Goal: Task Accomplishment & Management: Manage account settings

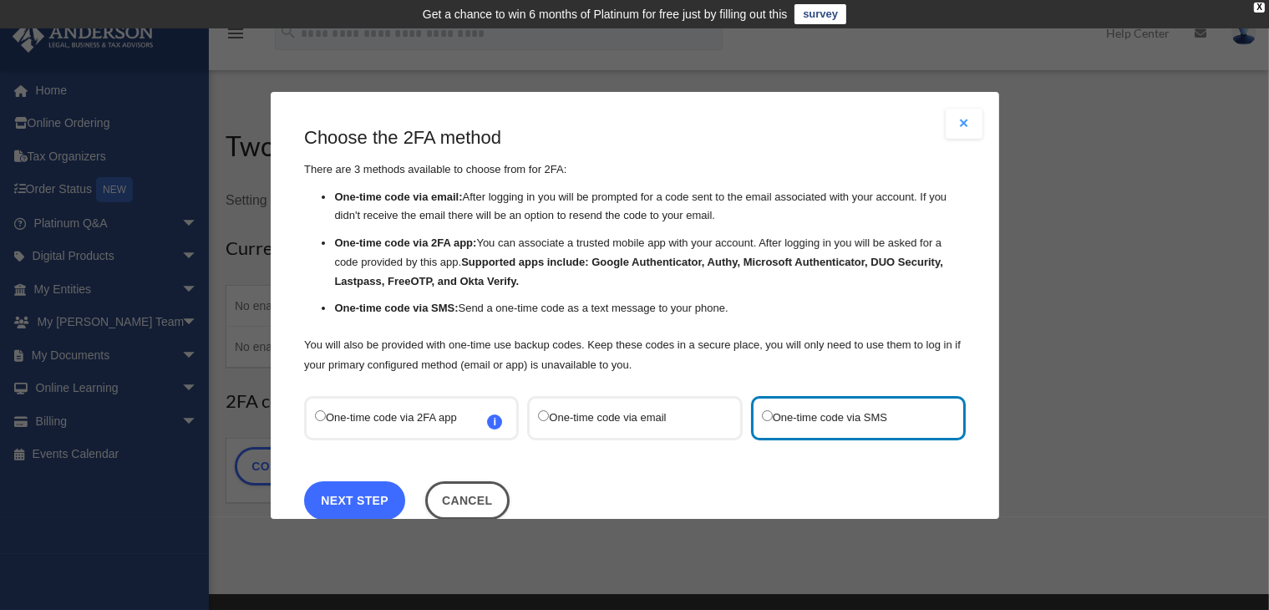
click at [344, 489] on link "Next Step" at bounding box center [354, 499] width 101 height 38
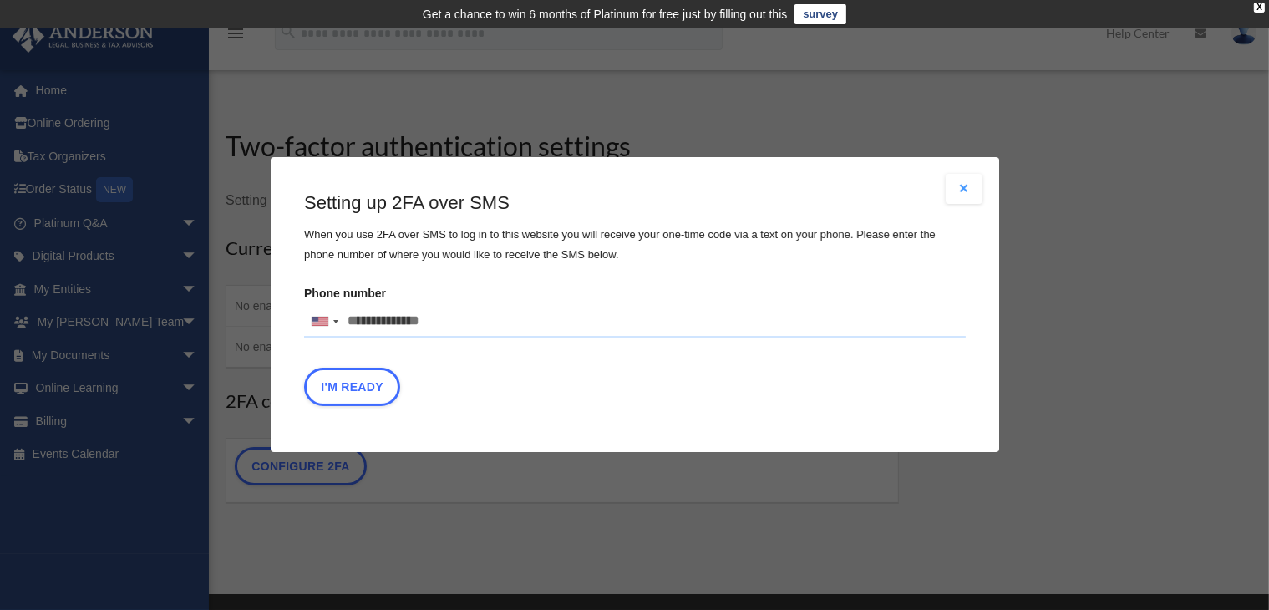
drag, startPoint x: 441, startPoint y: 327, endPoint x: 347, endPoint y: 320, distance: 94.7
click at [347, 320] on input "Phone number [GEOGRAPHIC_DATA] +1 [GEOGRAPHIC_DATA] +44 [GEOGRAPHIC_DATA] (‫[GE…" at bounding box center [634, 321] width 661 height 33
type input "**********"
click at [354, 395] on button "I'm Ready" at bounding box center [352, 387] width 96 height 38
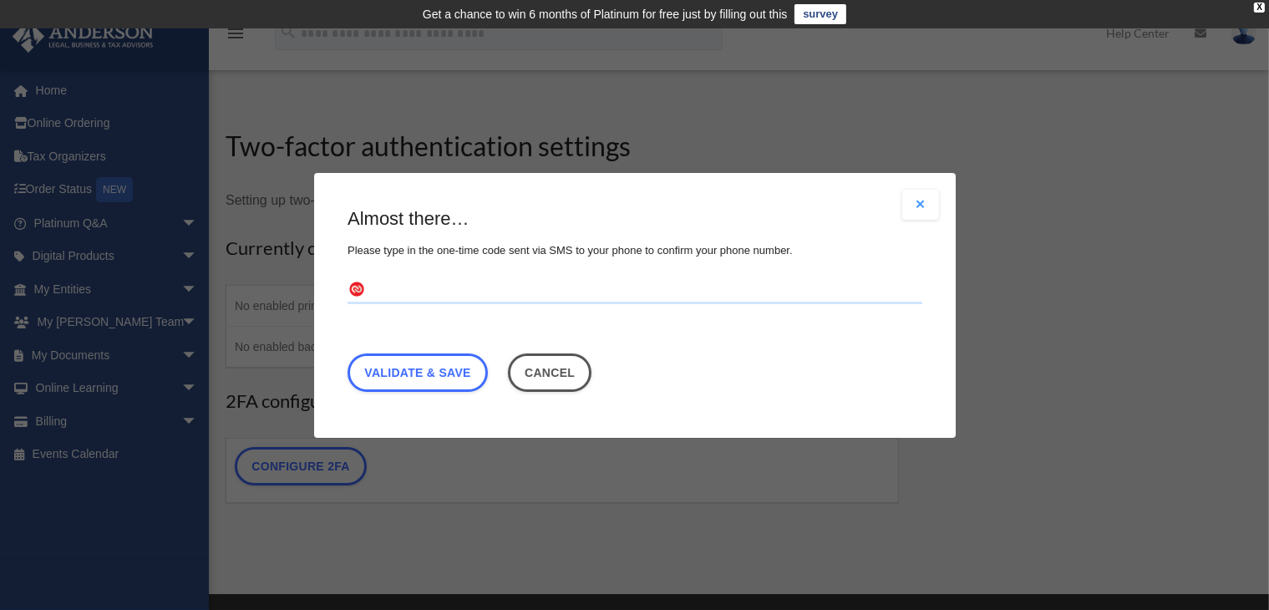
click at [430, 288] on input "text" at bounding box center [634, 289] width 575 height 27
type input "******"
click at [441, 367] on link "Validate & Save" at bounding box center [417, 371] width 140 height 38
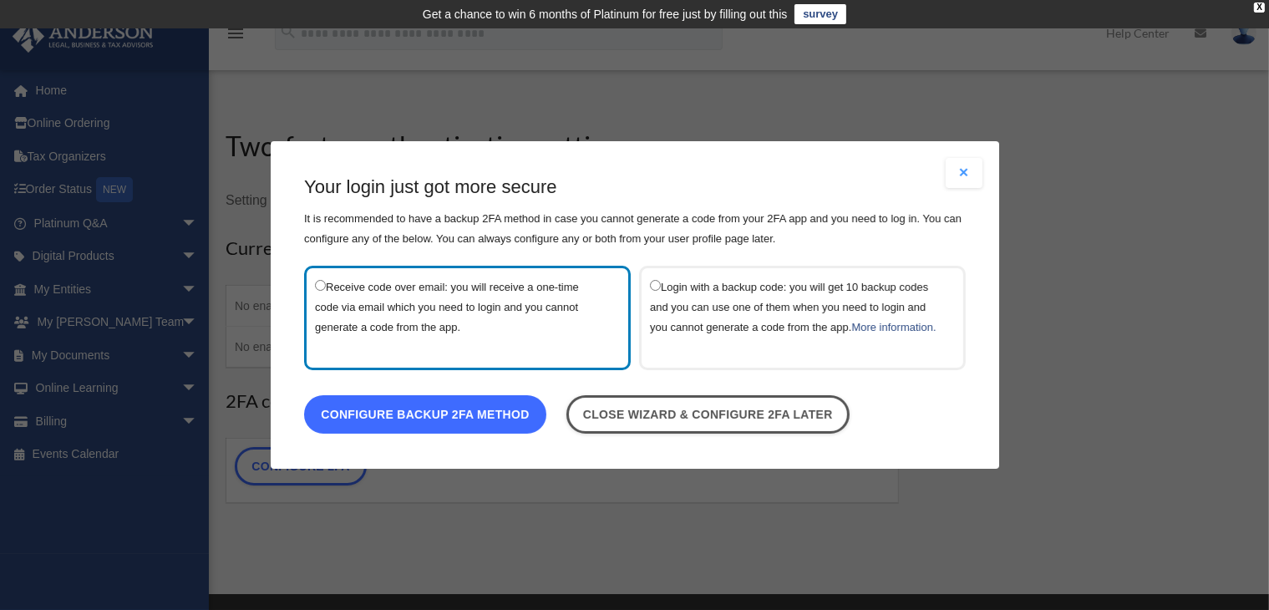
click at [433, 414] on link "Configure backup 2FA method" at bounding box center [425, 414] width 242 height 38
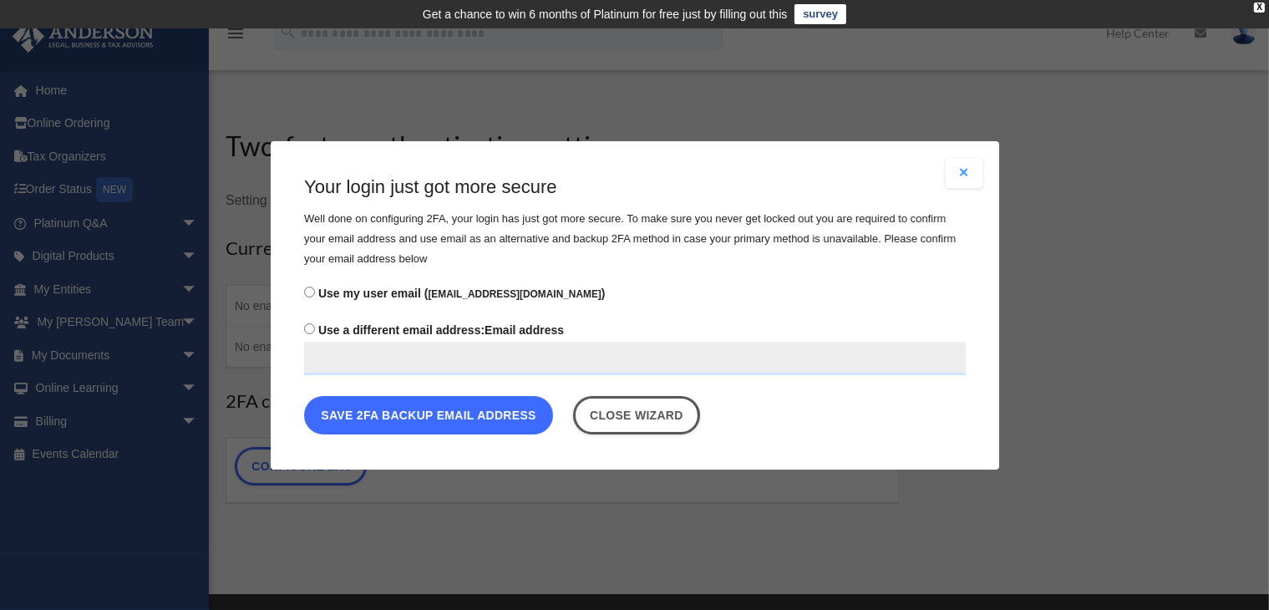
click at [428, 418] on button "Save 2FA backup email address" at bounding box center [428, 414] width 249 height 38
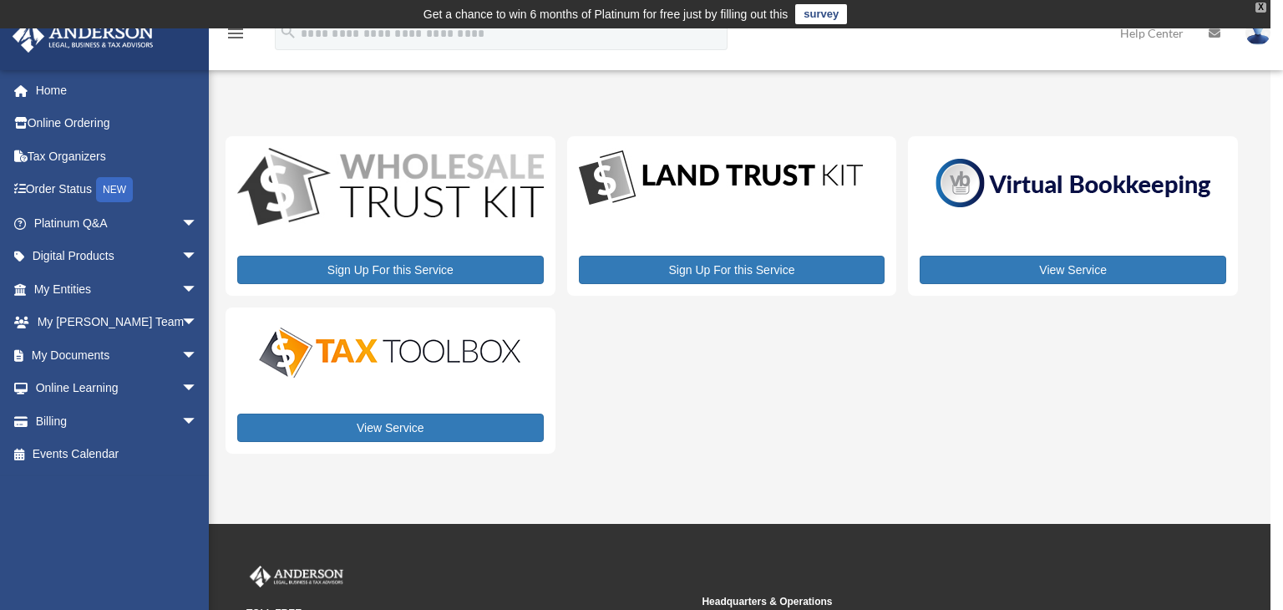
click at [1258, 5] on div "X" at bounding box center [1260, 8] width 11 height 10
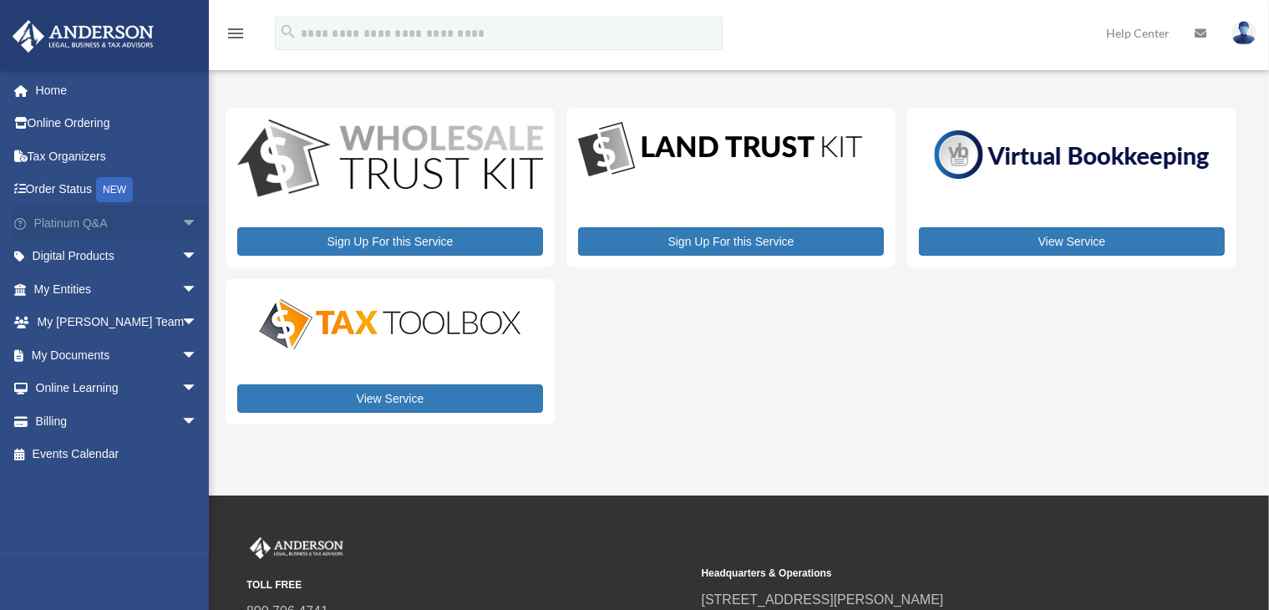
click at [181, 222] on span "arrow_drop_down" at bounding box center [197, 223] width 33 height 34
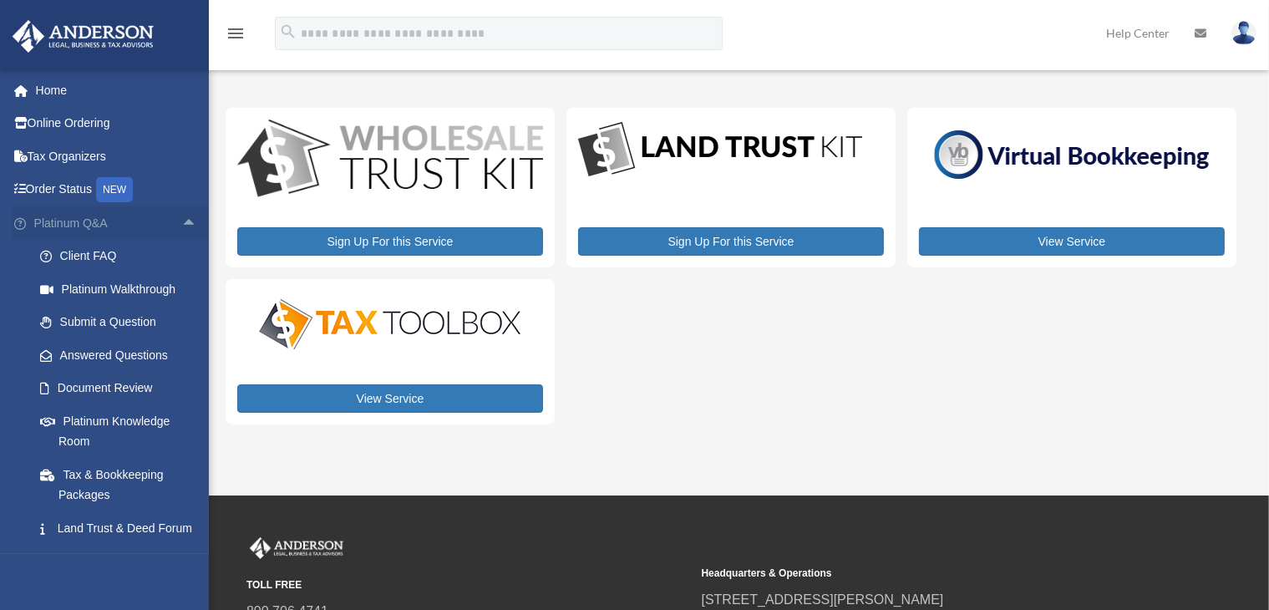
click at [181, 222] on span "arrow_drop_up" at bounding box center [197, 223] width 33 height 34
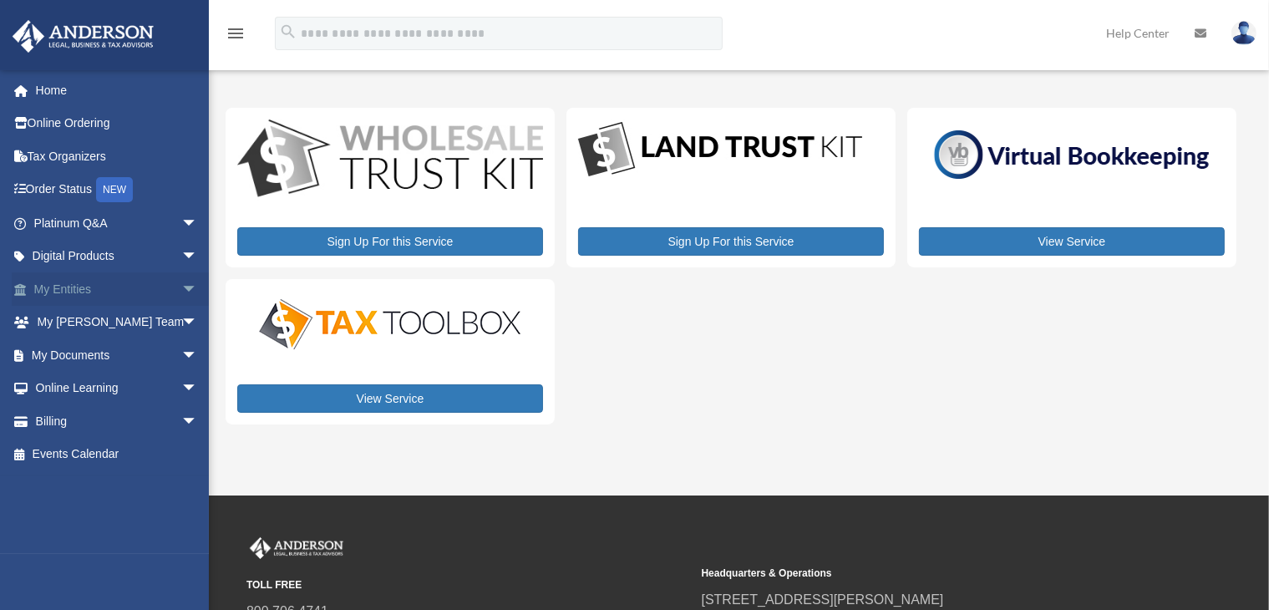
click at [181, 286] on span "arrow_drop_down" at bounding box center [197, 289] width 33 height 34
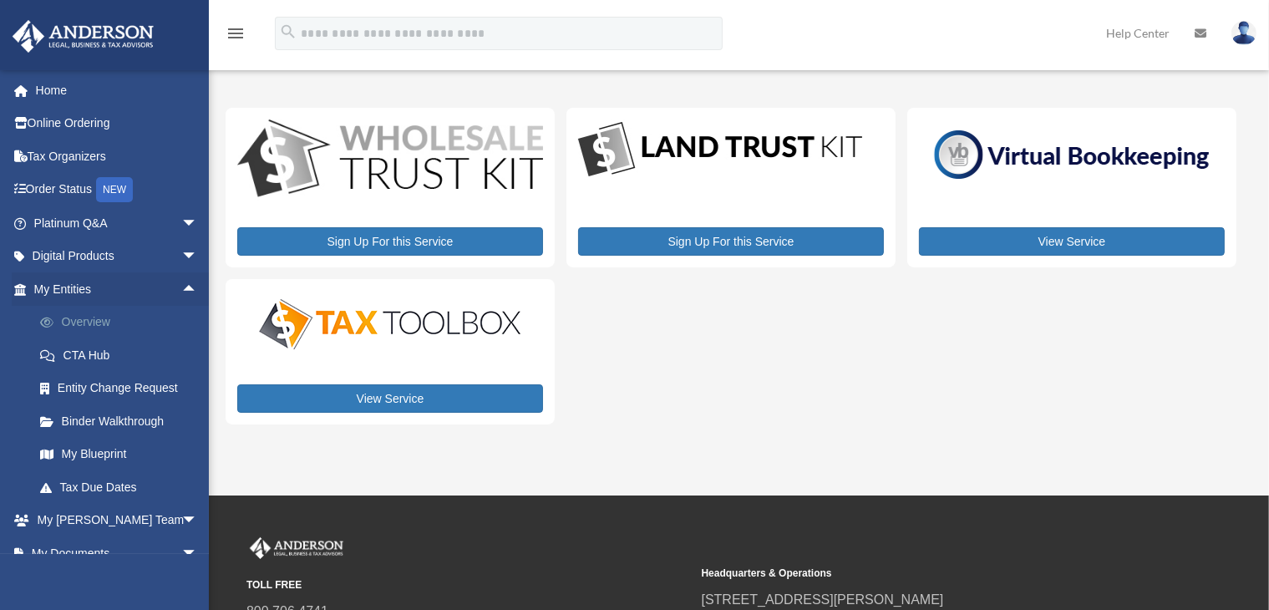
click at [104, 327] on link "Overview" at bounding box center [123, 322] width 200 height 33
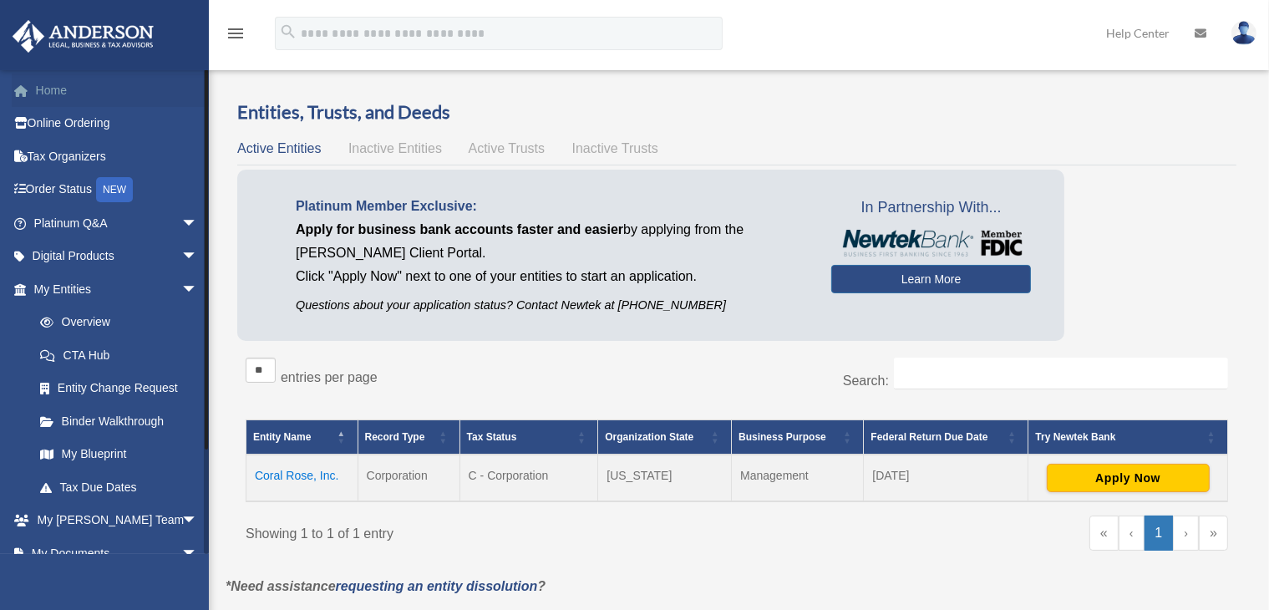
click at [59, 88] on link "Home" at bounding box center [117, 89] width 211 height 33
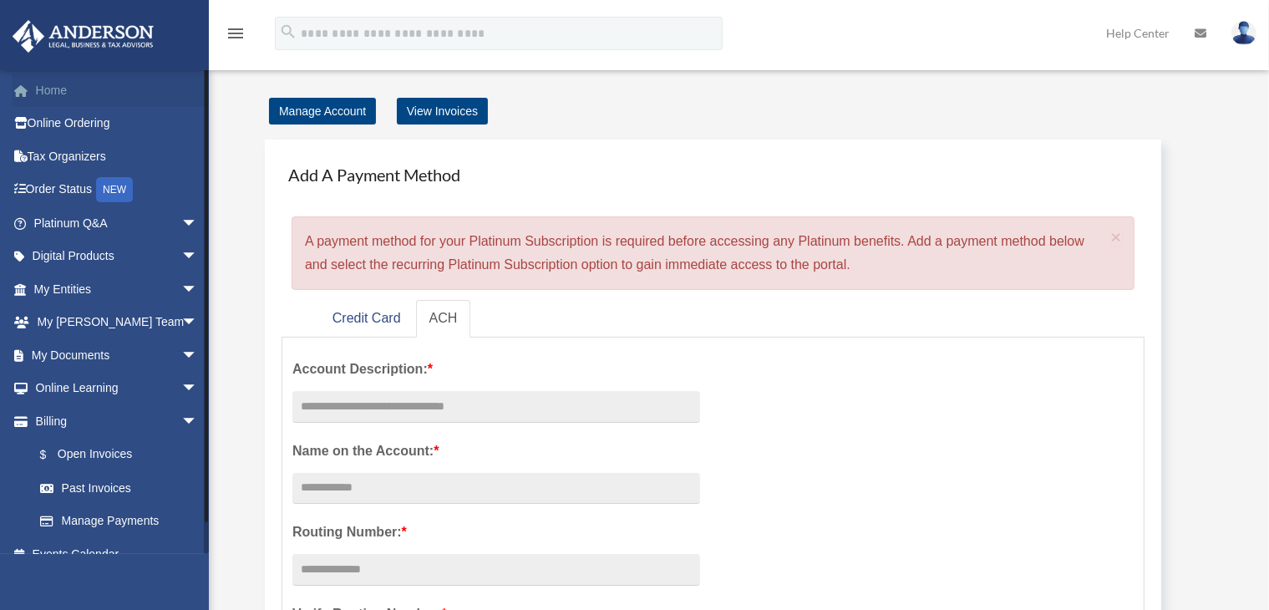
click at [62, 97] on link "Home" at bounding box center [117, 89] width 211 height 33
click at [455, 109] on link "View Invoices" at bounding box center [442, 111] width 91 height 27
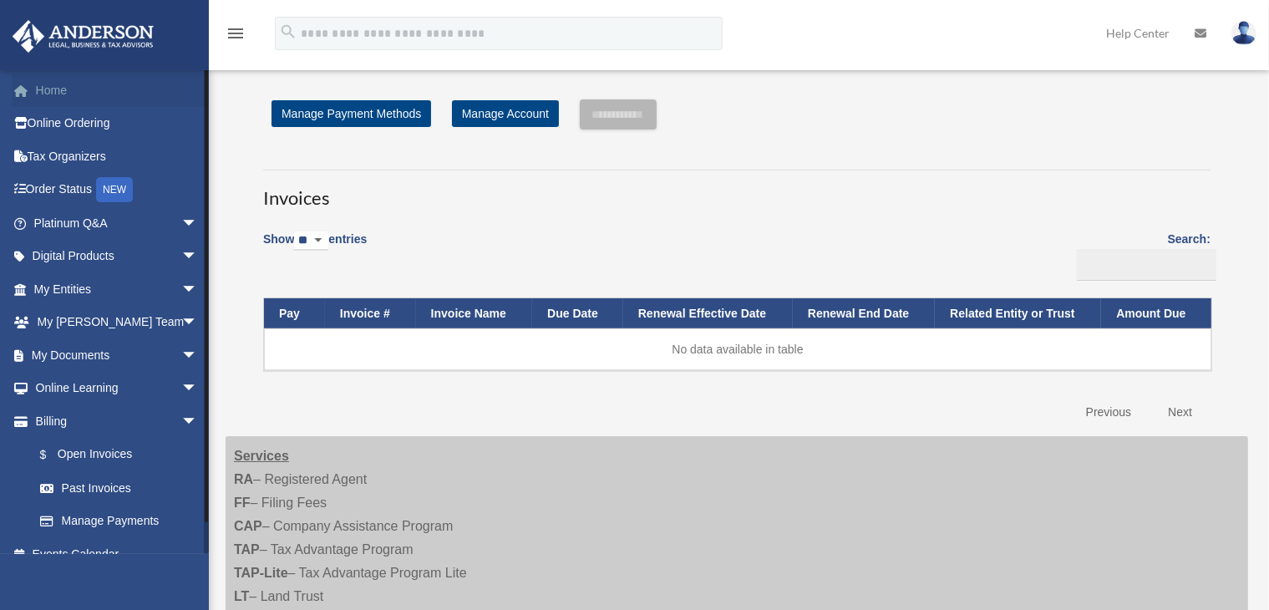
click at [61, 86] on link "Home" at bounding box center [117, 89] width 211 height 33
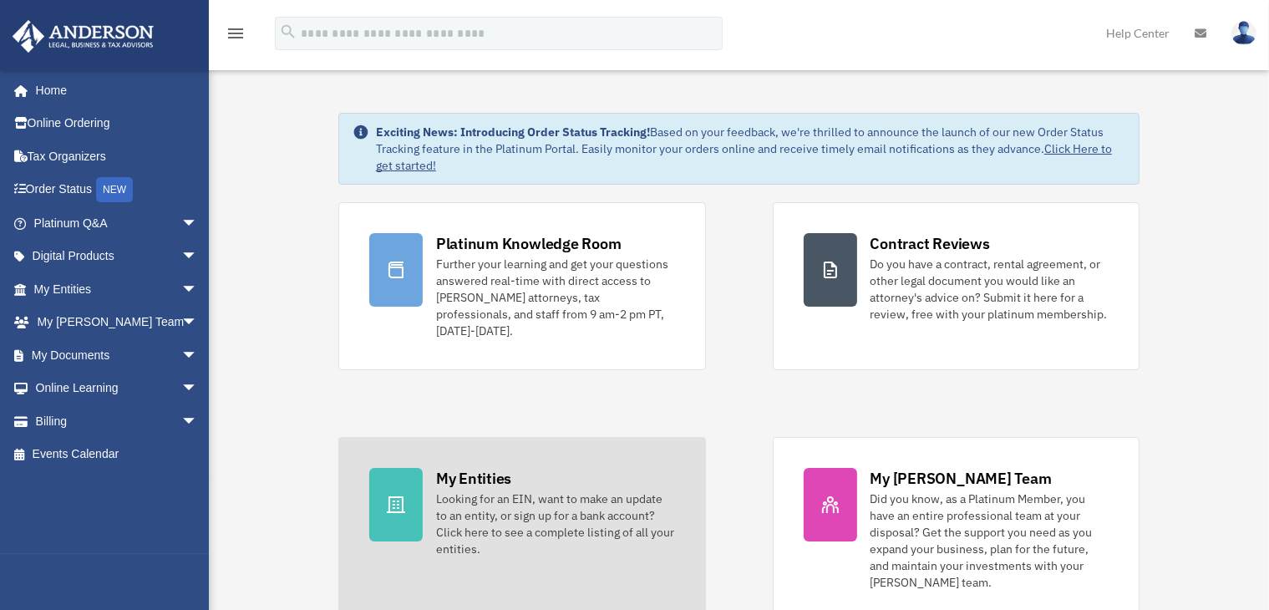
click at [572, 517] on div "Looking for an EIN, want to make an update to an entity, or sign up for a bank …" at bounding box center [555, 523] width 239 height 67
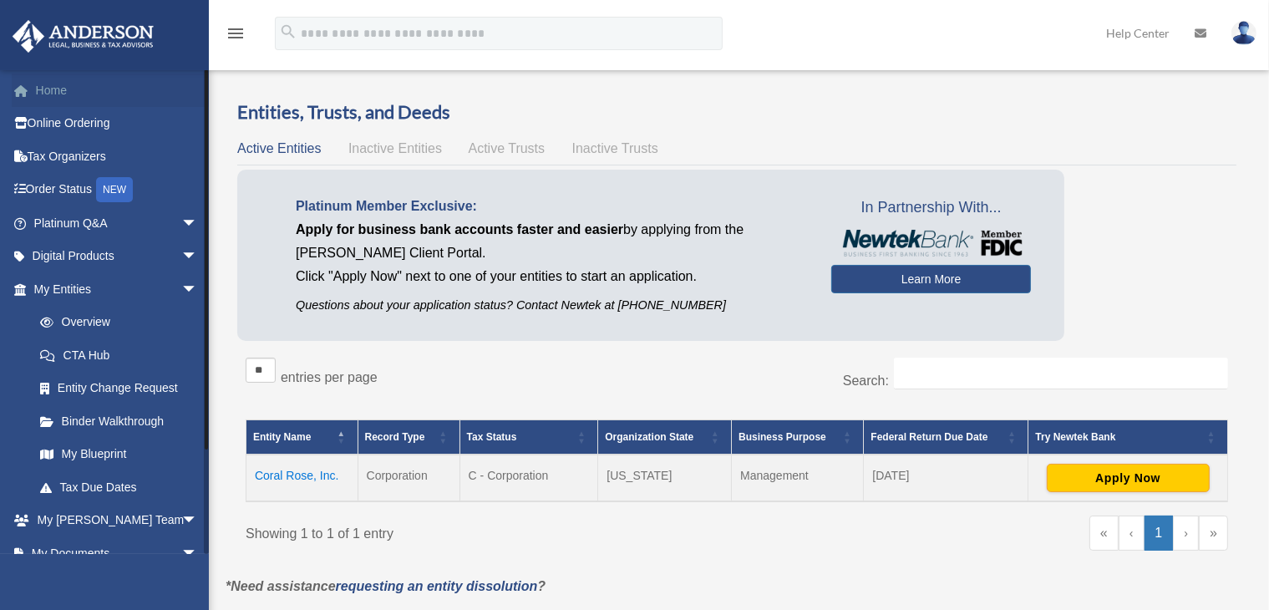
click at [37, 97] on link "Home" at bounding box center [117, 89] width 211 height 33
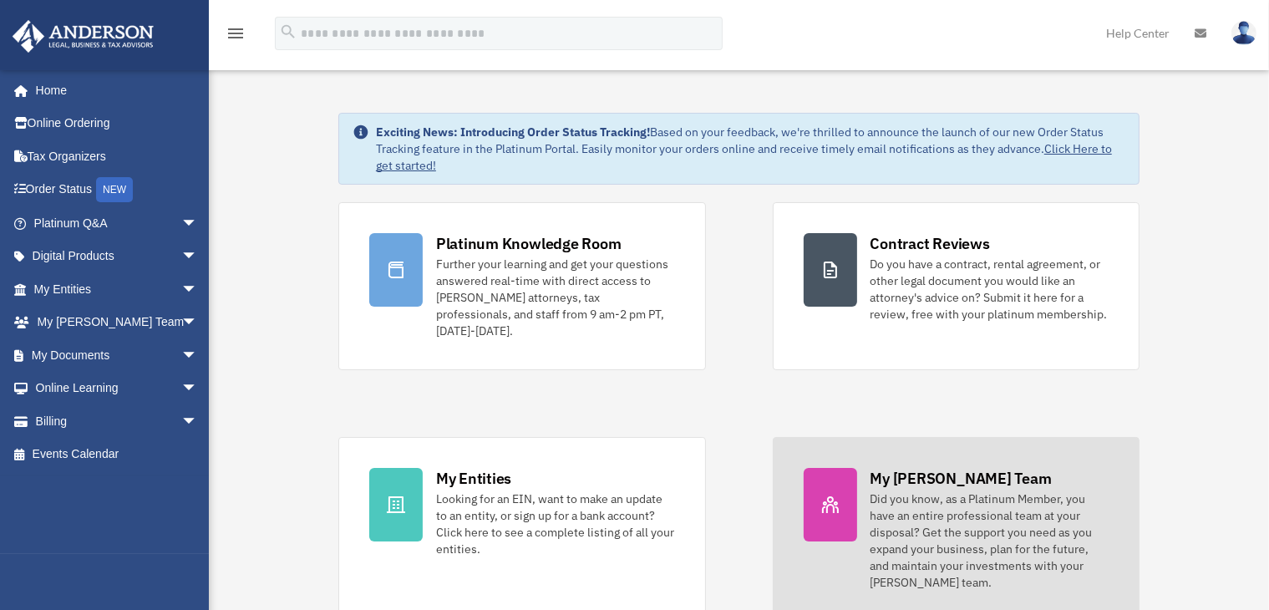
click at [943, 507] on div "Did you know, as a Platinum Member, you have an entire professional team at you…" at bounding box center [989, 540] width 239 height 100
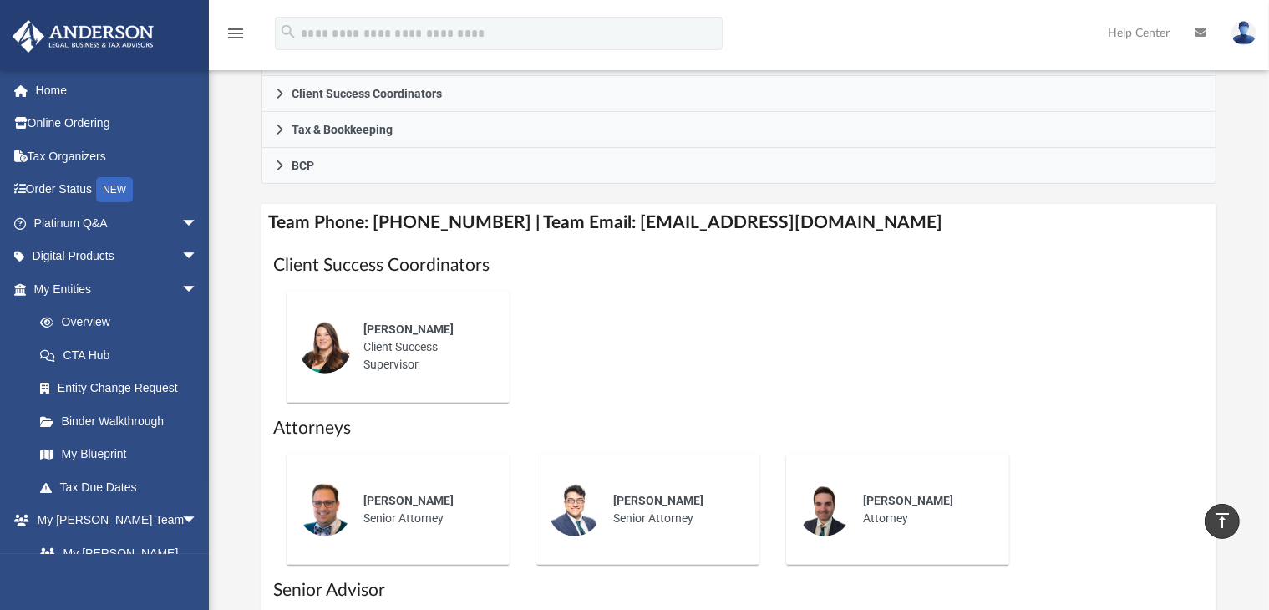
scroll to position [513, 0]
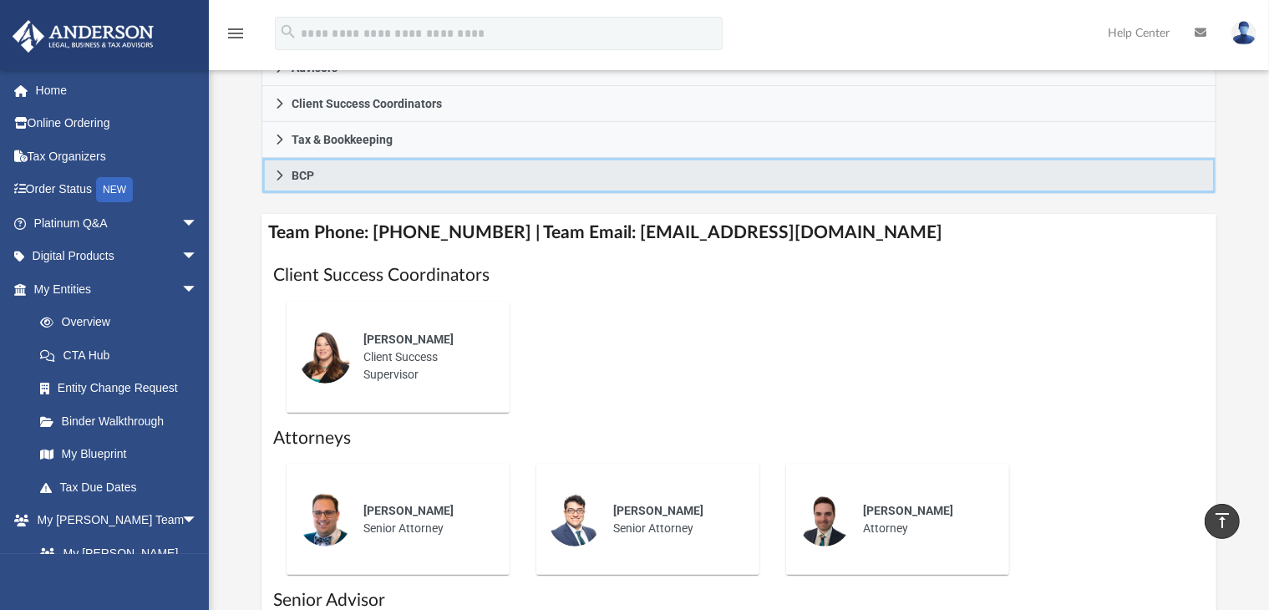
click at [311, 178] on span "BCP" at bounding box center [302, 176] width 23 height 12
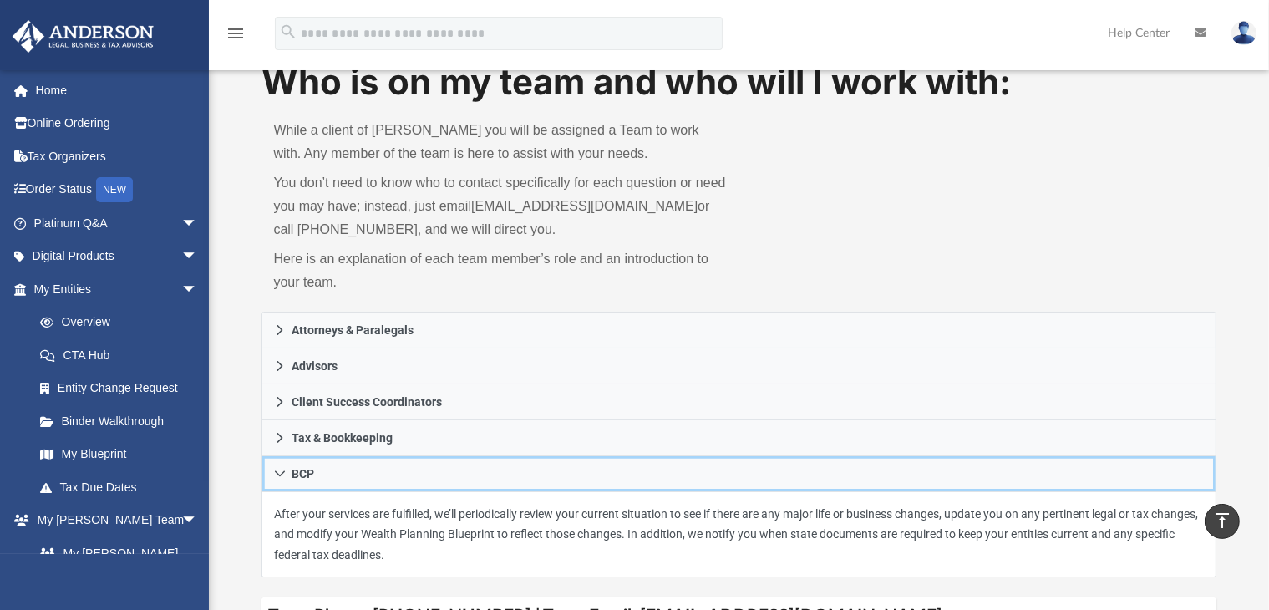
scroll to position [0, 0]
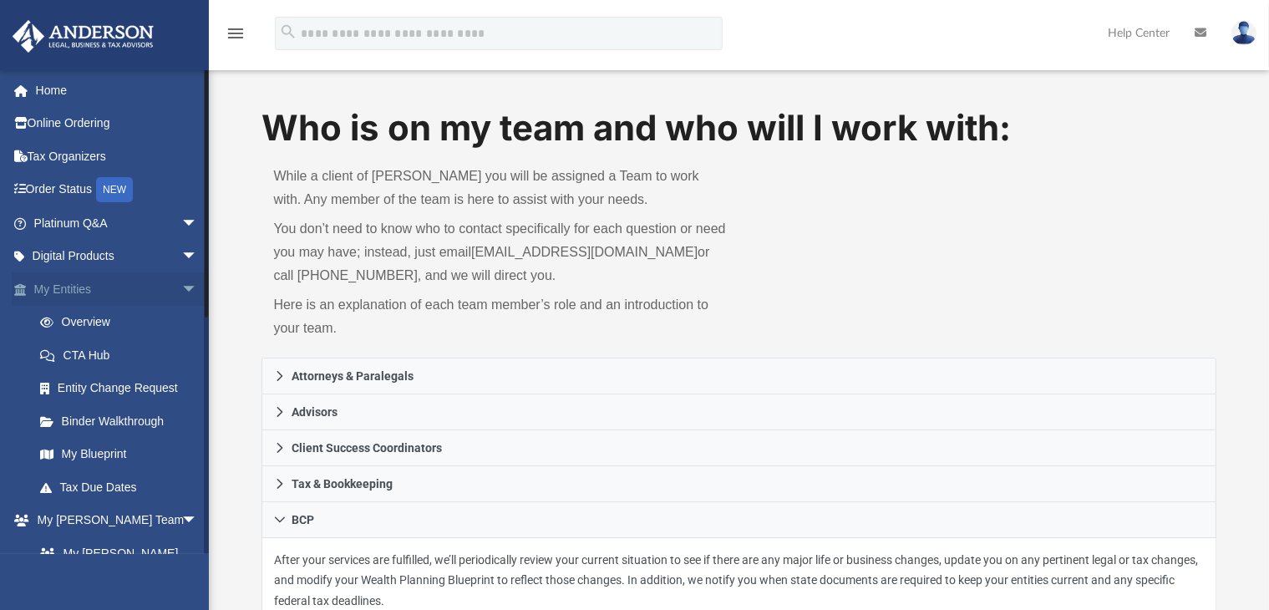
click at [156, 291] on link "My Entities arrow_drop_down" at bounding box center [117, 288] width 211 height 33
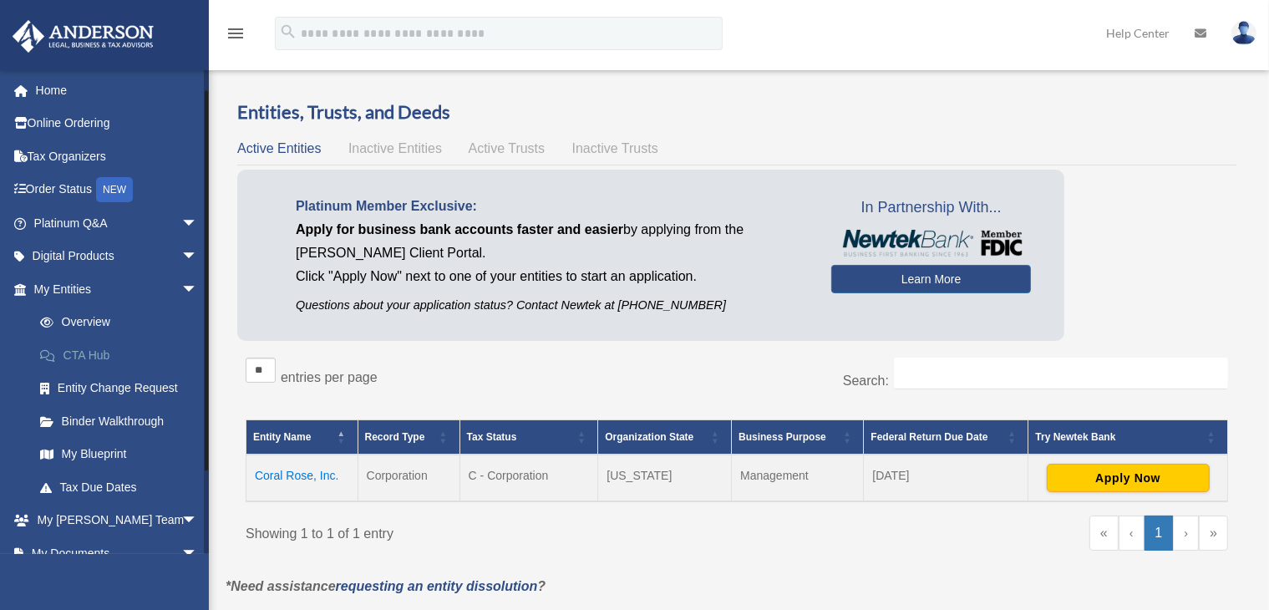
scroll to position [84, 0]
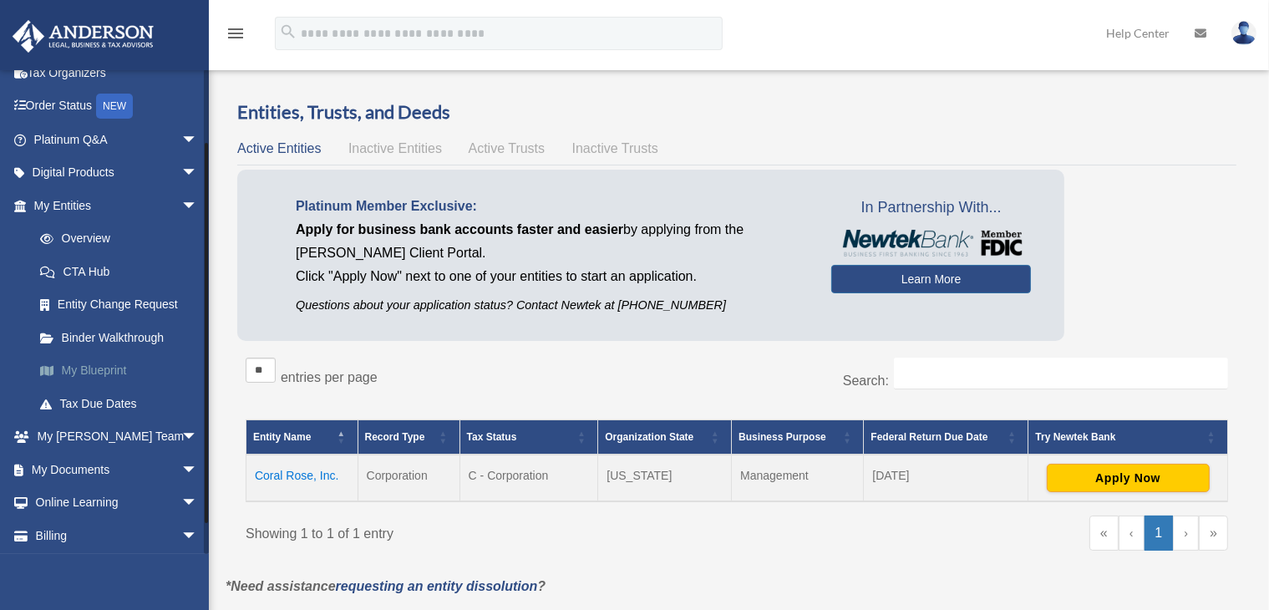
click at [121, 375] on link "My Blueprint" at bounding box center [123, 370] width 200 height 33
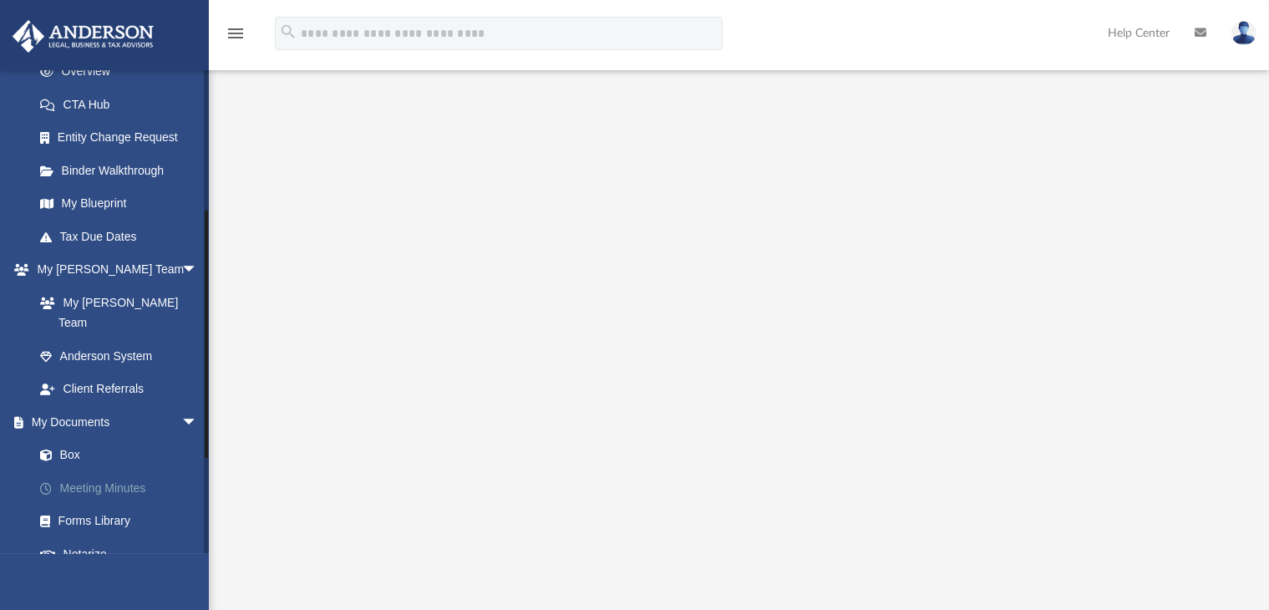
scroll to position [418, 0]
